Goal: Transaction & Acquisition: Purchase product/service

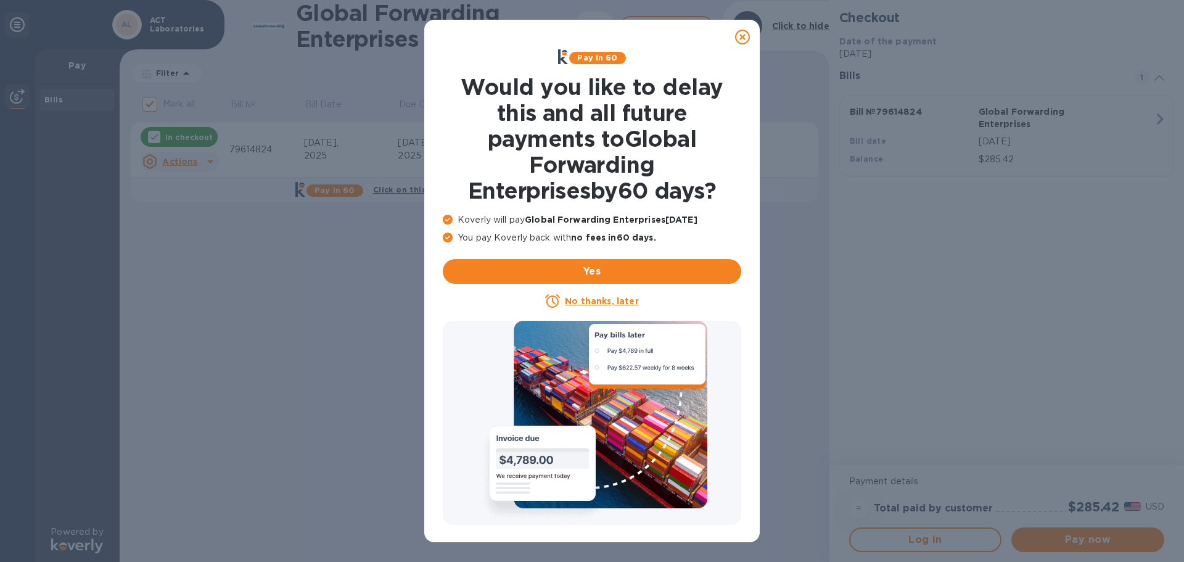
click at [369, 335] on div "Pay in 60 Would you like to delay this and all future payments to Global Forwar…" at bounding box center [592, 281] width 1184 height 562
click at [740, 31] on icon at bounding box center [742, 37] width 15 height 15
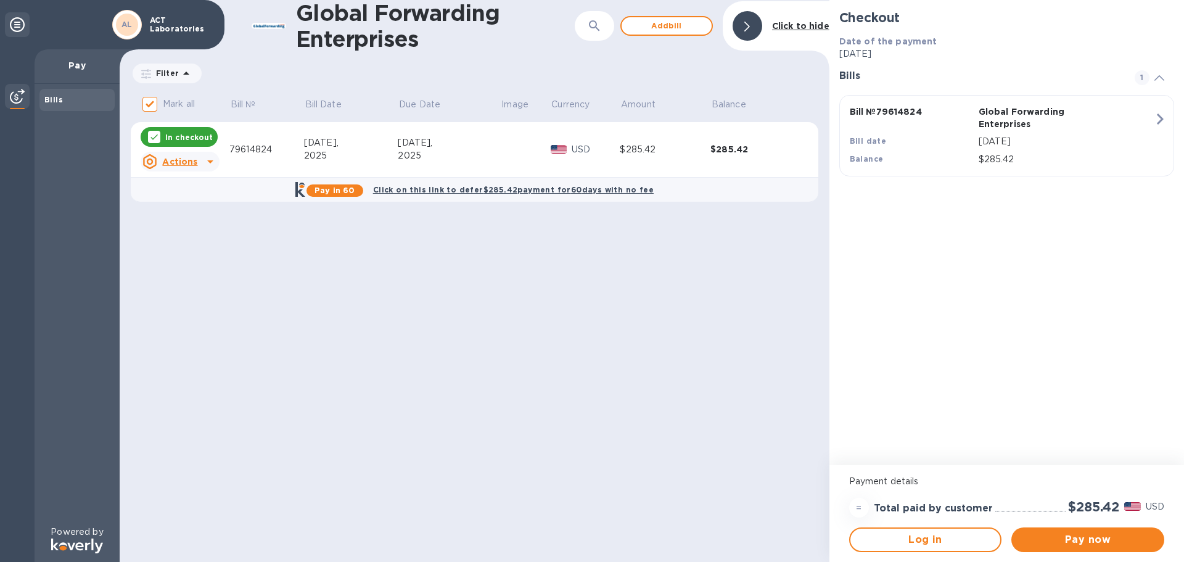
click at [1154, 115] on icon "button" at bounding box center [1160, 119] width 22 height 22
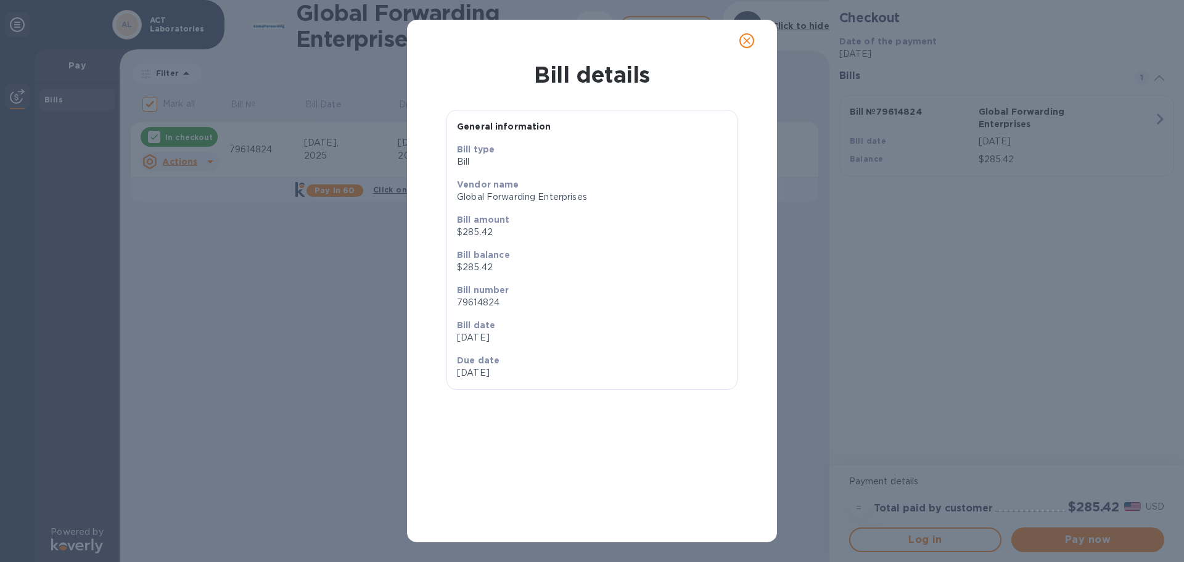
click at [961, 275] on div "Bill details General information Bill type [PERSON_NAME] name Global Forwarding…" at bounding box center [592, 281] width 1184 height 562
click at [754, 40] on span "close" at bounding box center [747, 40] width 15 height 15
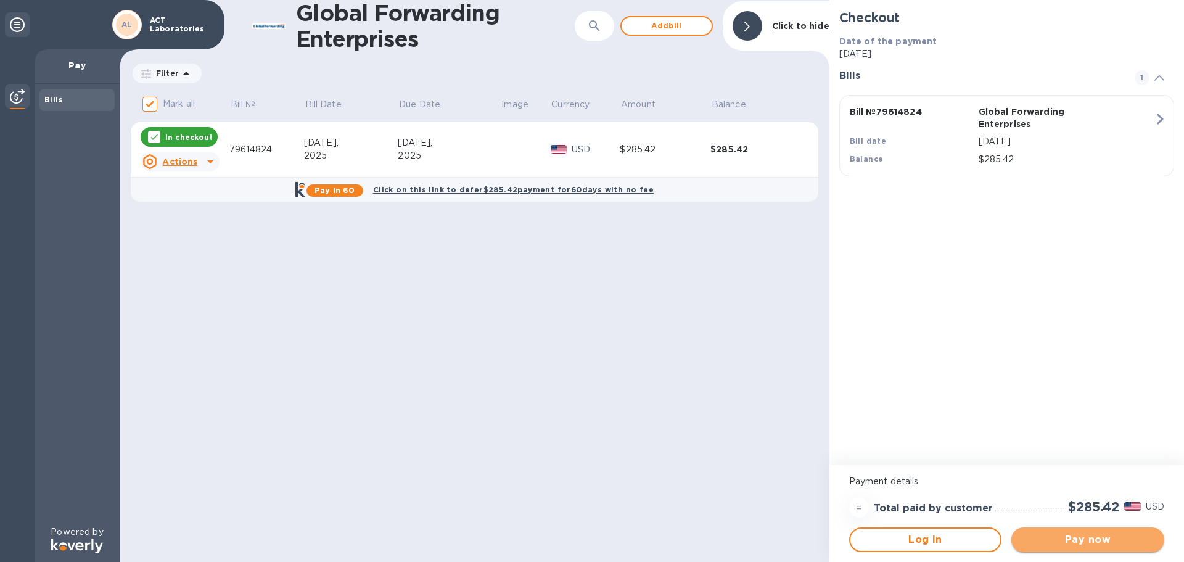
click at [1089, 539] on span "Pay now" at bounding box center [1088, 539] width 133 height 15
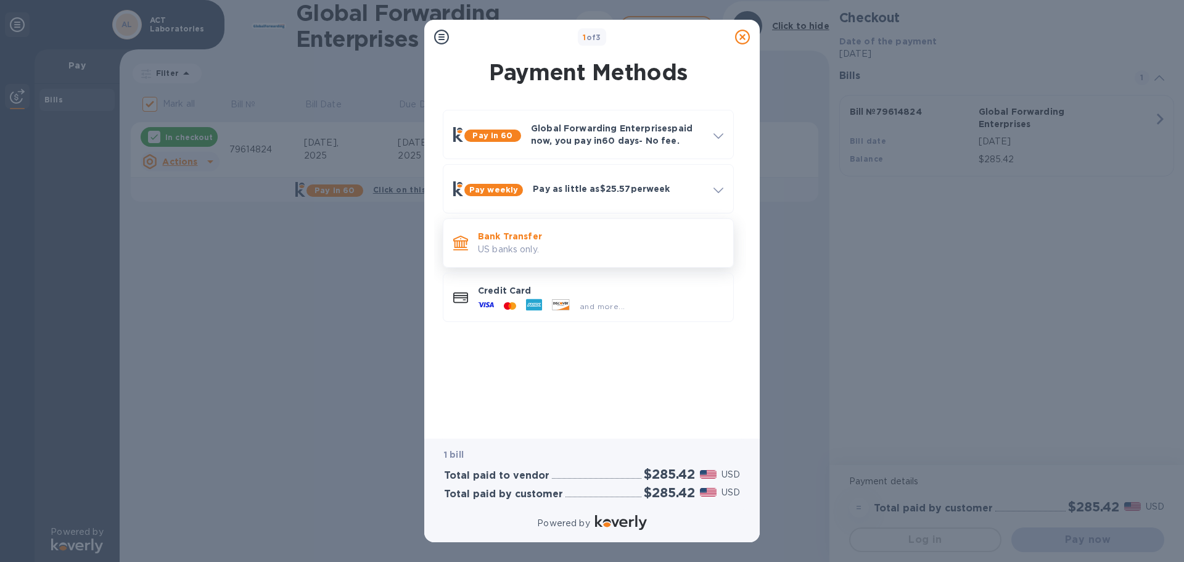
click at [524, 250] on p "US banks only." at bounding box center [601, 249] width 246 height 13
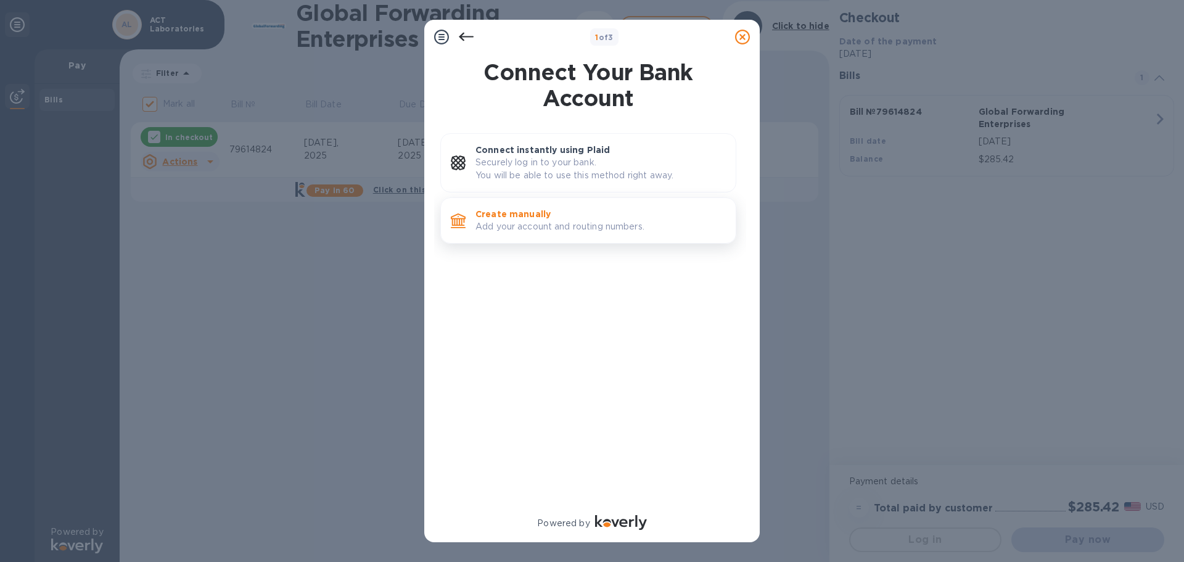
click at [531, 210] on p "Create manually" at bounding box center [601, 214] width 250 height 12
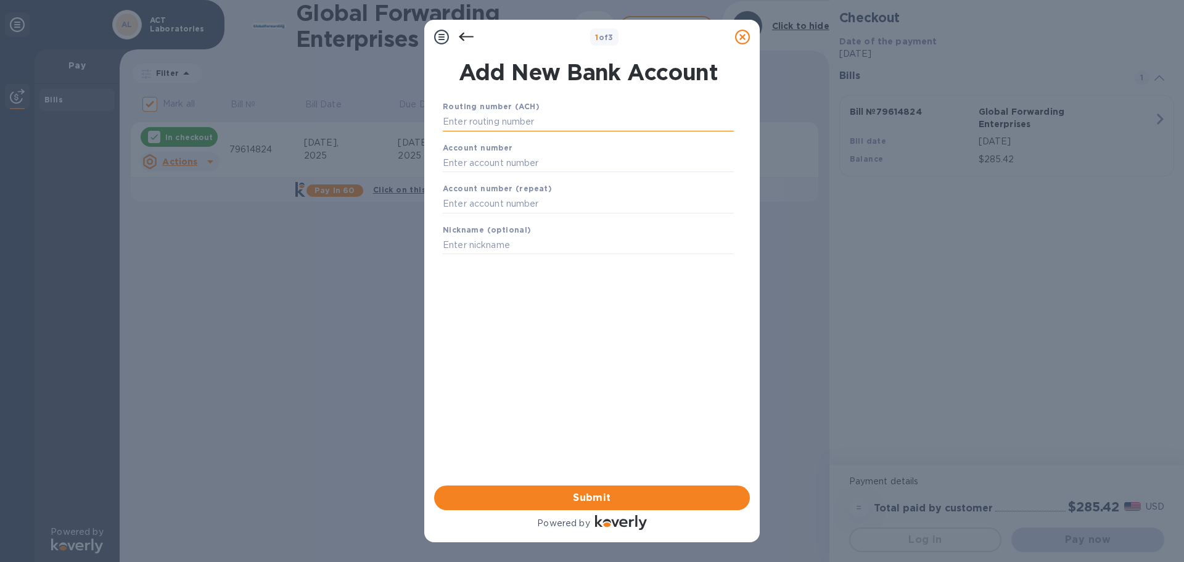
click at [529, 118] on input "text" at bounding box center [588, 122] width 291 height 19
type input "055003463"
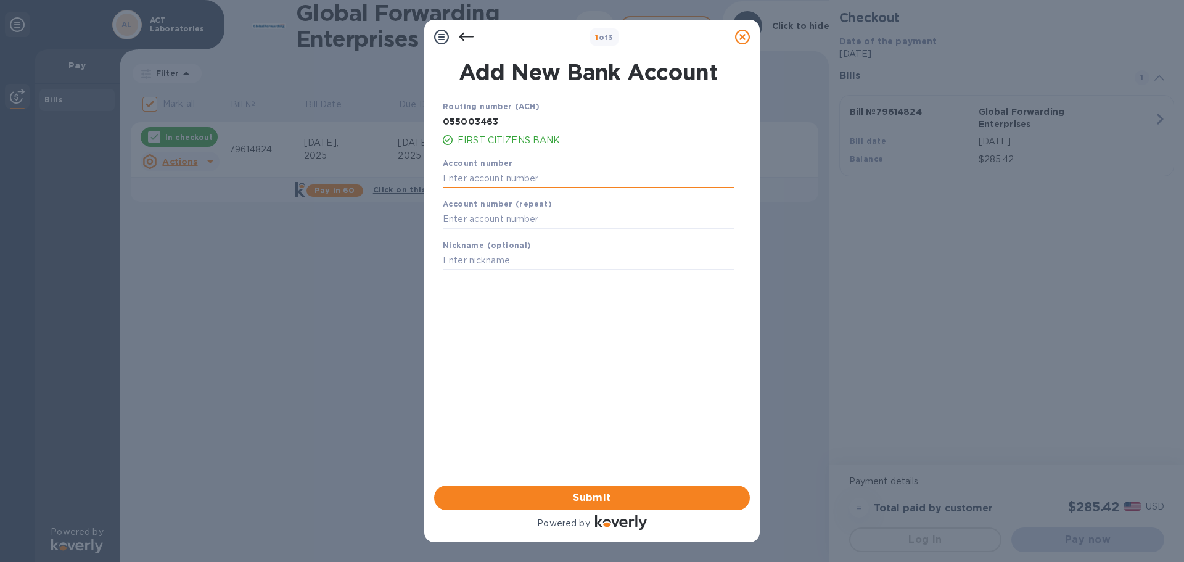
click at [507, 174] on input "text" at bounding box center [588, 178] width 291 height 19
type input "008926775607"
click at [494, 216] on input "text" at bounding box center [588, 219] width 291 height 19
type input "008926775607"
click at [481, 263] on input "text" at bounding box center [588, 261] width 291 height 19
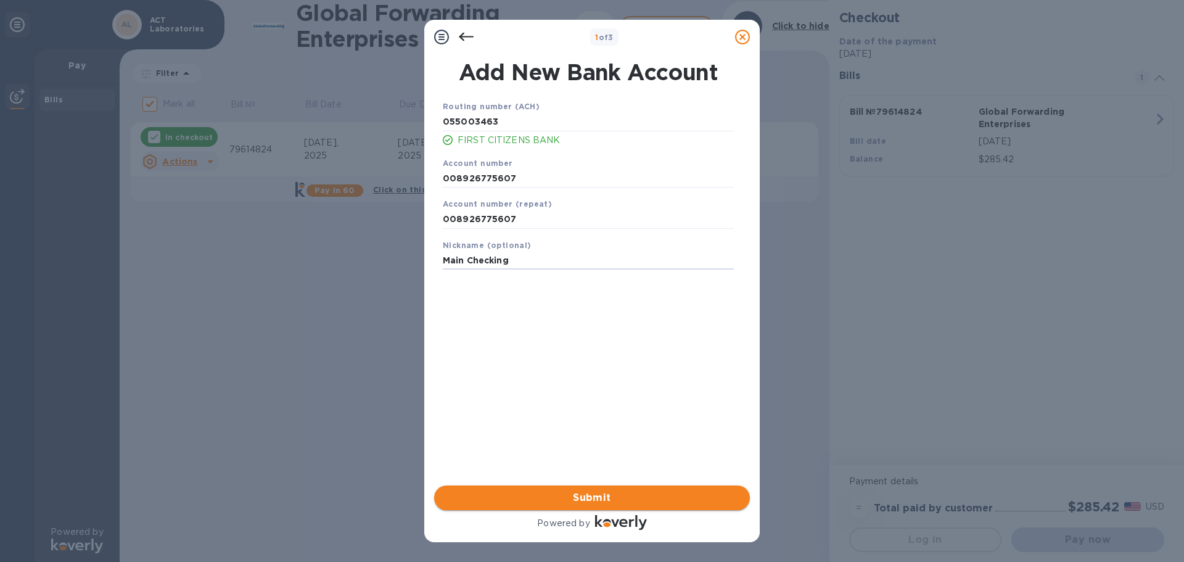
type input "Main Checking"
click at [600, 494] on span "Submit" at bounding box center [592, 497] width 296 height 15
